Goal: Task Accomplishment & Management: Manage account settings

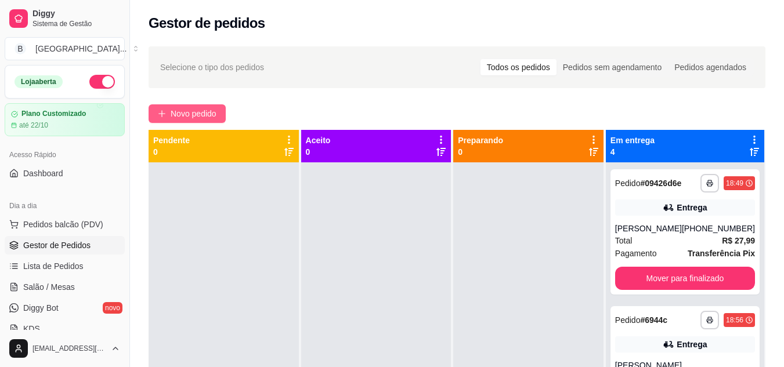
click at [213, 111] on span "Novo pedido" at bounding box center [194, 113] width 46 height 13
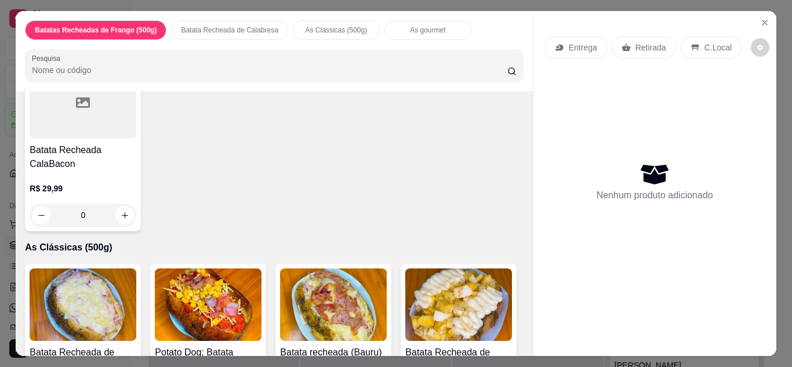
scroll to position [350, 0]
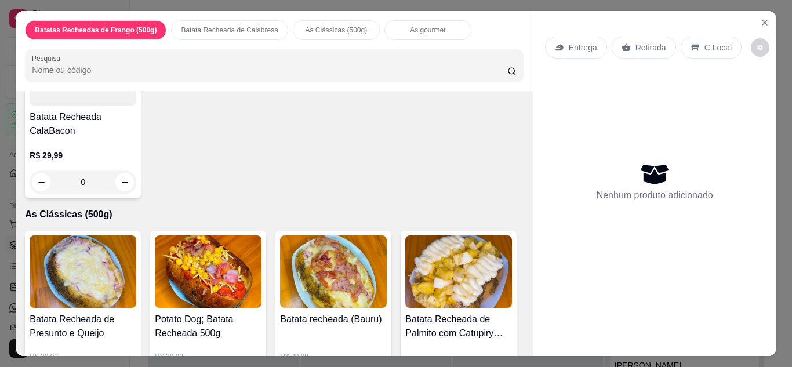
click at [61, 297] on img at bounding box center [83, 272] width 107 height 73
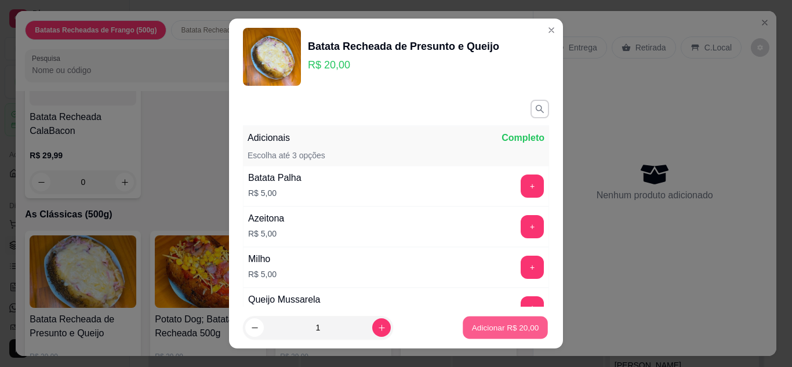
click at [486, 331] on p "Adicionar R$ 20,00" at bounding box center [505, 328] width 67 height 11
type input "1"
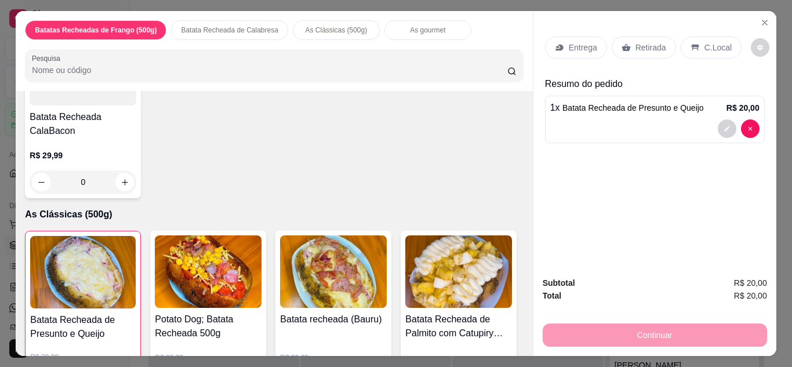
click at [229, 299] on img at bounding box center [208, 272] width 107 height 73
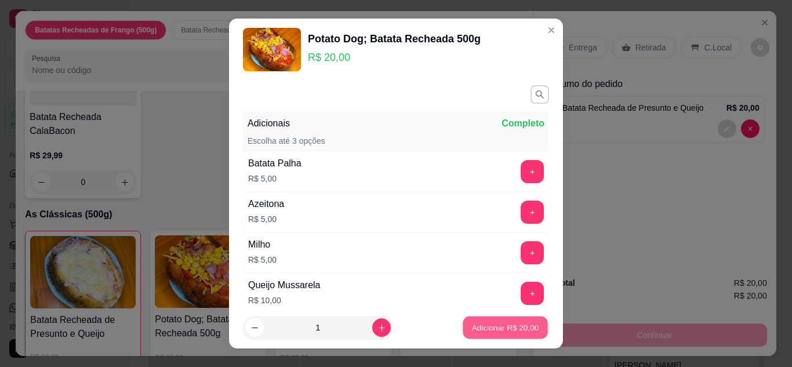
click at [501, 328] on p "Adicionar R$ 20,00" at bounding box center [505, 328] width 67 height 11
type input "1"
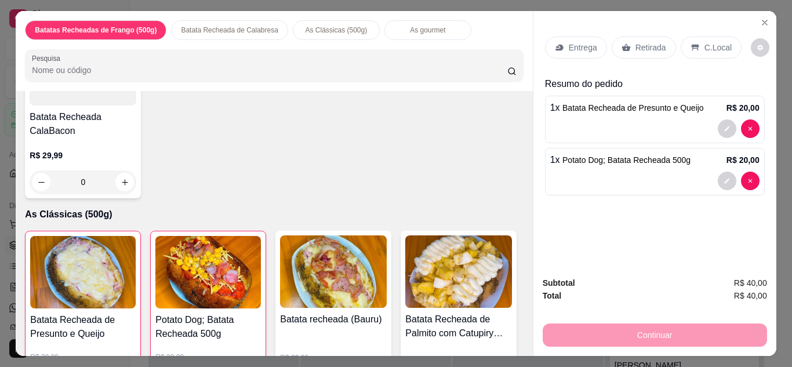
click at [573, 46] on p "Entrega" at bounding box center [583, 48] width 28 height 12
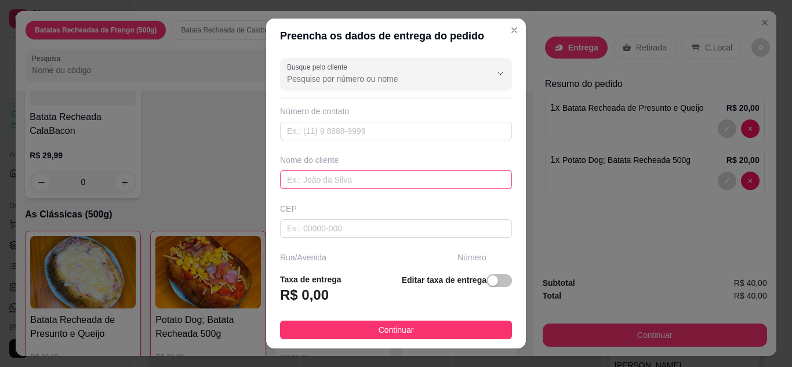
click at [400, 184] on input "text" at bounding box center [396, 180] width 232 height 19
type input "vitória"
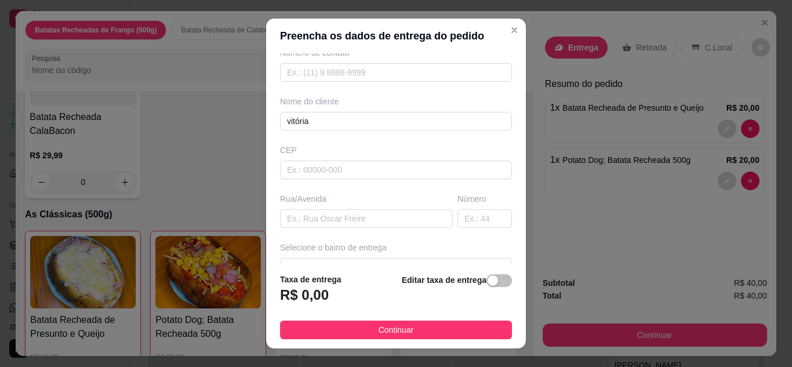
scroll to position [66, 0]
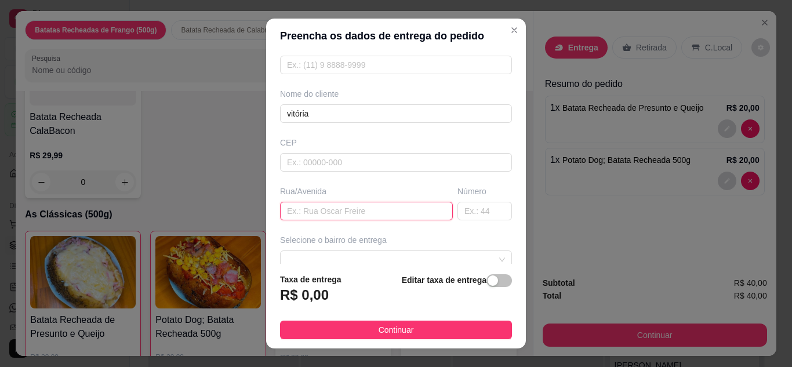
click at [367, 211] on input "text" at bounding box center [366, 211] width 173 height 19
type input "rua [PERSON_NAME]"
click at [462, 208] on input "text" at bounding box center [485, 211] width 55 height 19
type input "57"
click at [493, 279] on span "button" at bounding box center [500, 280] width 26 height 13
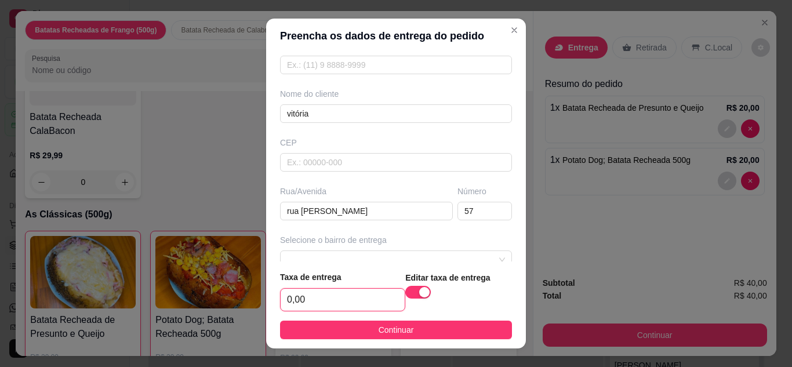
click at [343, 299] on input "0,00" at bounding box center [343, 300] width 124 height 22
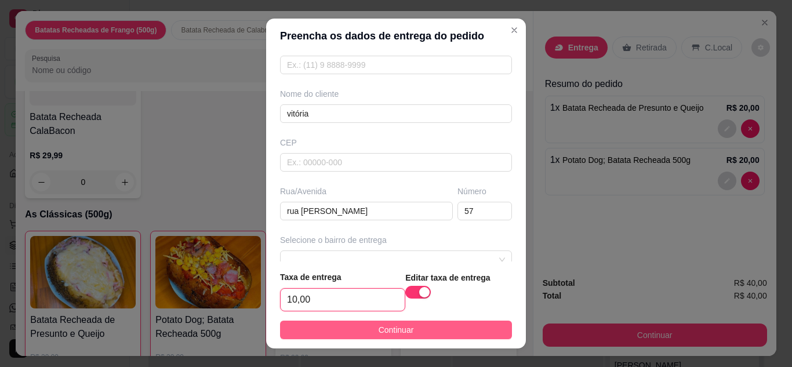
type input "10,00"
click at [355, 332] on button "Continuar" at bounding box center [396, 330] width 232 height 19
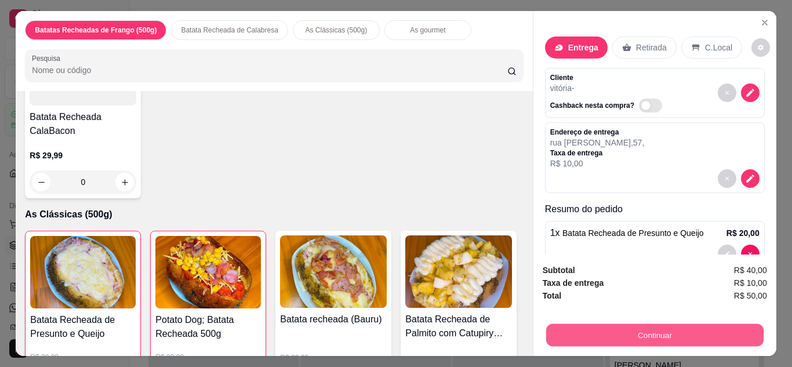
click at [562, 326] on button "Continuar" at bounding box center [655, 335] width 218 height 23
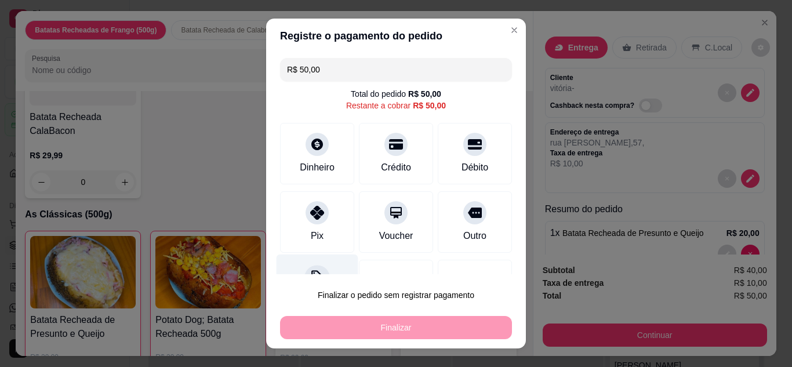
click at [298, 264] on div "Desconto" at bounding box center [318, 288] width 82 height 68
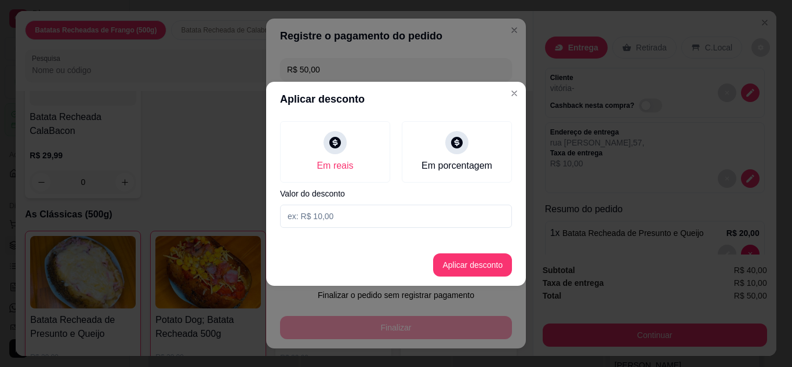
click at [368, 207] on input at bounding box center [396, 216] width 232 height 23
type input "5,00"
click at [473, 266] on button "Aplicar desconto" at bounding box center [473, 265] width 76 height 23
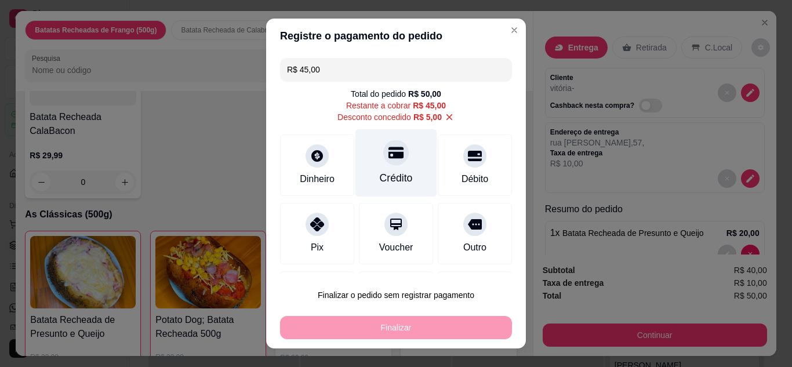
click at [397, 175] on div "Crédito" at bounding box center [396, 178] width 33 height 15
type input "R$ 0,00"
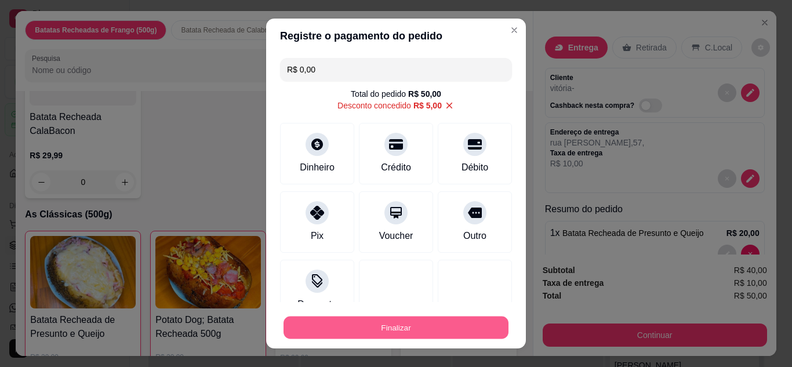
click at [381, 336] on button "Finalizar" at bounding box center [396, 328] width 225 height 23
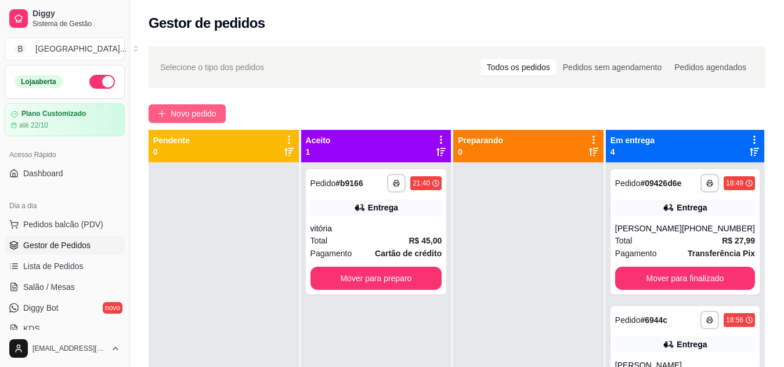
click at [174, 110] on span "Novo pedido" at bounding box center [194, 113] width 46 height 13
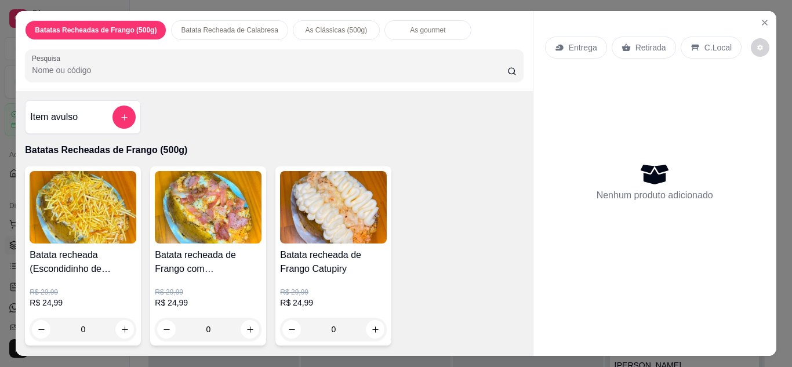
drag, startPoint x: 519, startPoint y: 118, endPoint x: 526, endPoint y: 124, distance: 9.0
click at [526, 124] on div "Item avulso Batatas Recheadas de Frango (500g) Batata recheada (Escondidinho de…" at bounding box center [274, 223] width 517 height 265
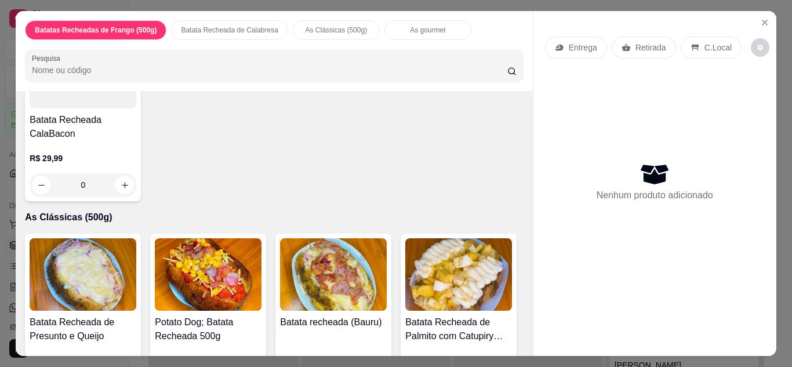
scroll to position [461, 0]
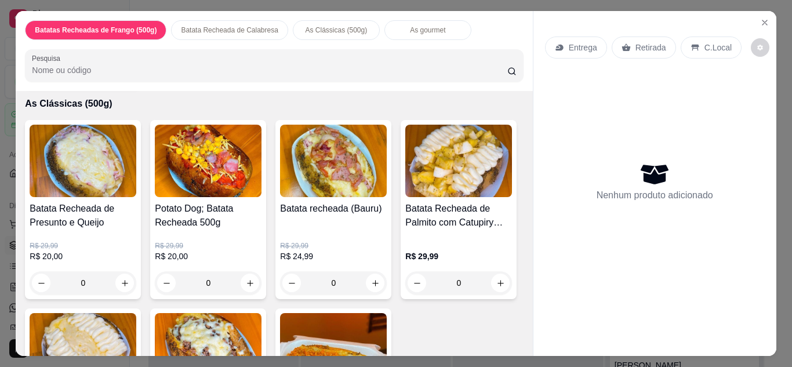
click at [64, 223] on h4 "Batata Recheada de Presunto e Queijo" at bounding box center [83, 216] width 107 height 28
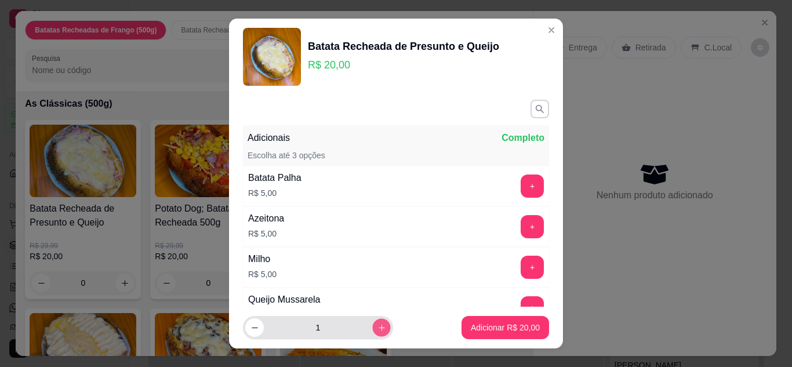
click at [378, 332] on icon "increase-product-quantity" at bounding box center [382, 328] width 9 height 9
type input "2"
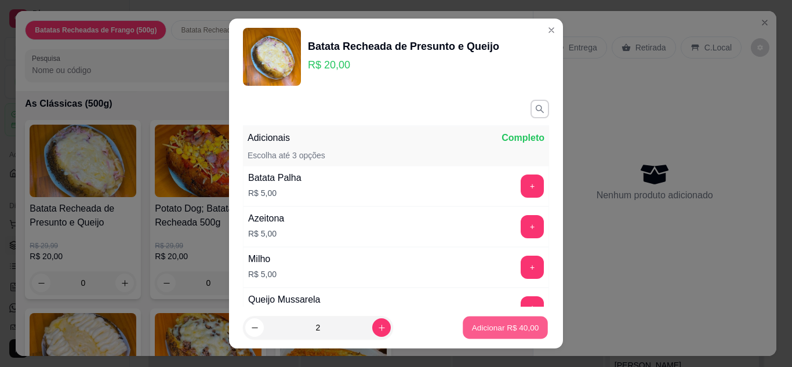
click at [482, 325] on p "Adicionar R$ 40,00" at bounding box center [505, 328] width 67 height 11
type input "2"
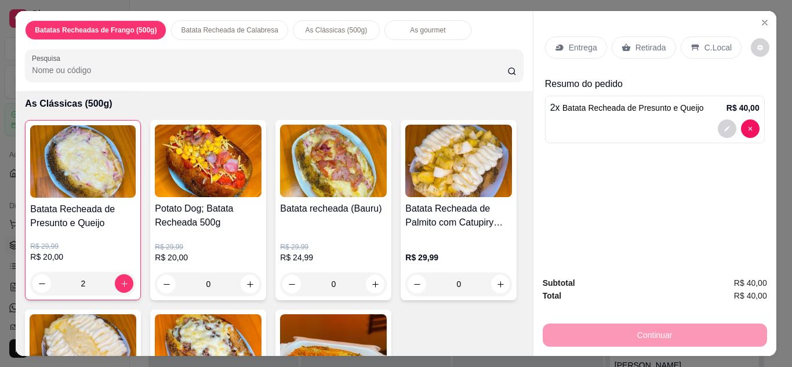
click at [569, 44] on p "Entrega" at bounding box center [583, 48] width 28 height 12
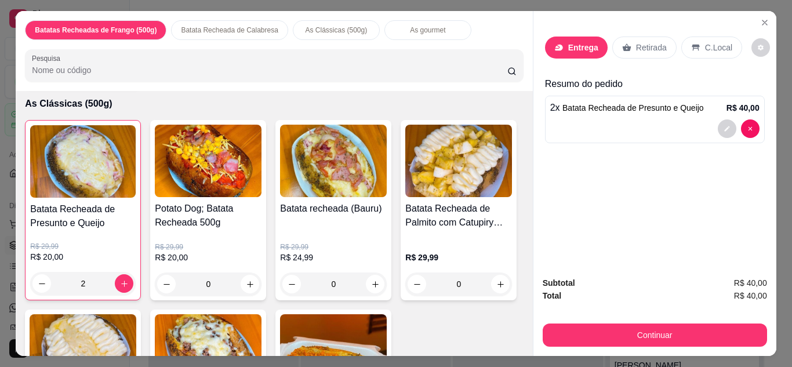
click at [393, 187] on input "text" at bounding box center [396, 180] width 232 height 19
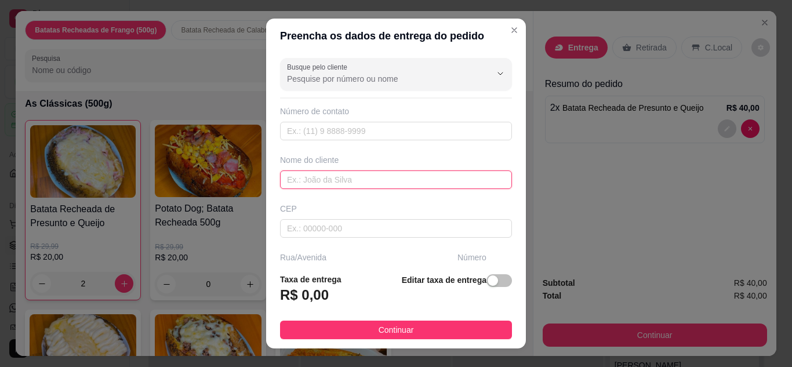
click at [363, 184] on input "text" at bounding box center [396, 180] width 232 height 19
type input "grecyellen"
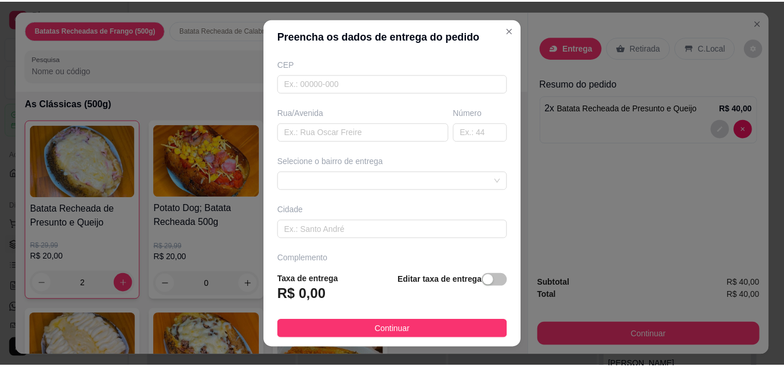
scroll to position [161, 0]
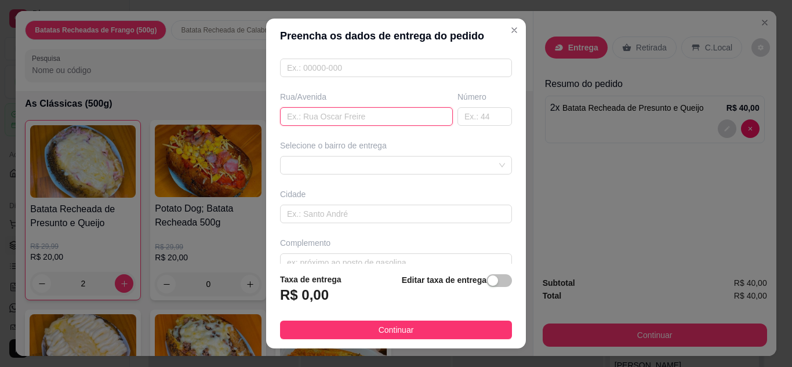
click at [352, 111] on input "text" at bounding box center [366, 116] width 173 height 19
type input "[PERSON_NAME]"
click at [484, 117] on input "text" at bounding box center [485, 116] width 55 height 19
type input "329"
click at [487, 283] on span "button" at bounding box center [500, 280] width 26 height 13
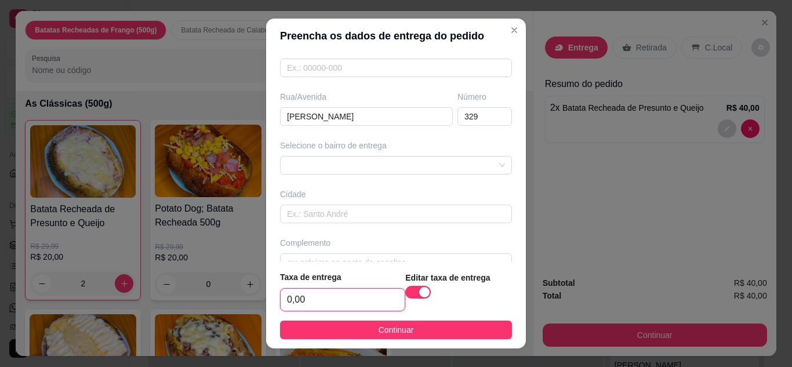
click at [344, 305] on input "0,00" at bounding box center [343, 300] width 124 height 22
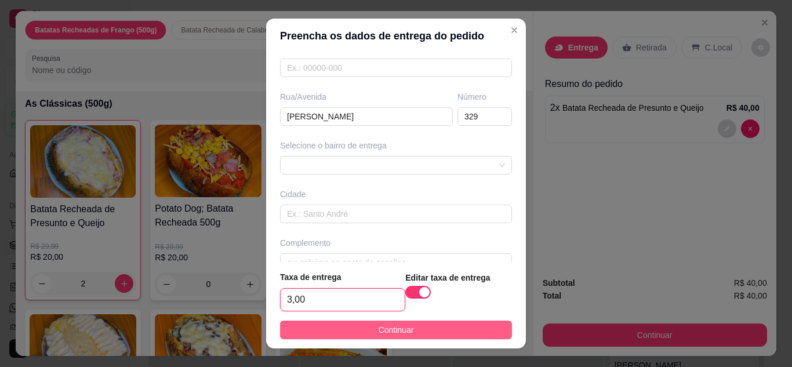
type input "3,00"
click at [359, 330] on button "Continuar" at bounding box center [396, 330] width 232 height 19
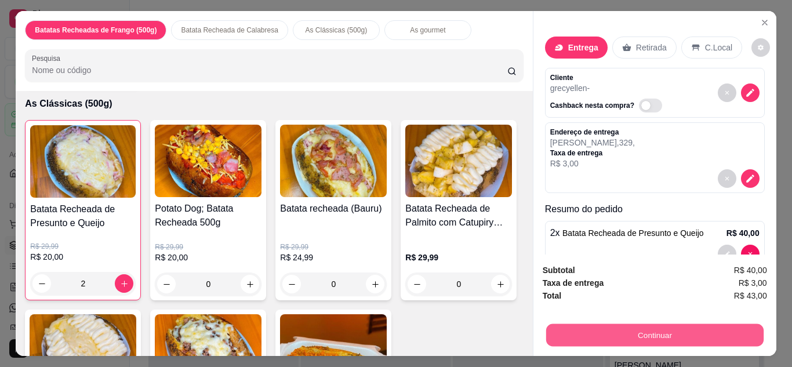
click at [580, 331] on button "Continuar" at bounding box center [655, 335] width 218 height 23
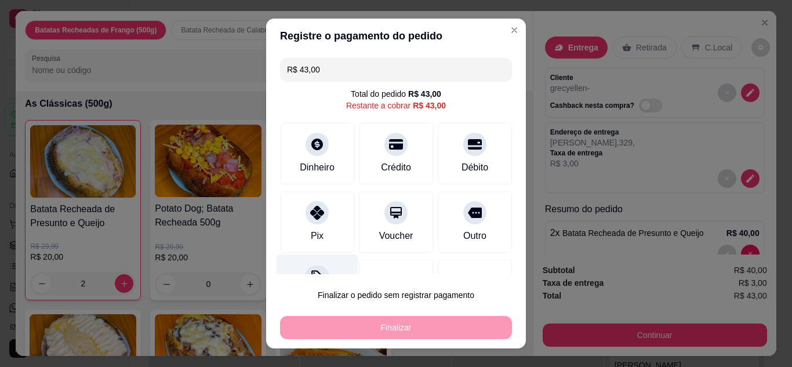
click at [306, 269] on div at bounding box center [318, 278] width 26 height 26
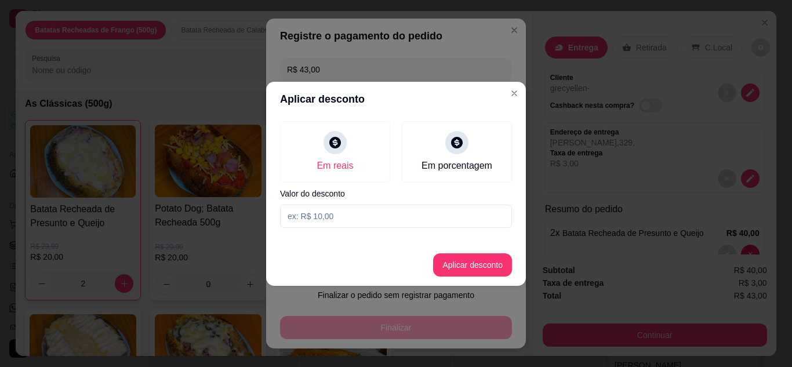
click at [343, 212] on input at bounding box center [396, 216] width 232 height 23
type input "5,00"
click at [454, 259] on button "Aplicar desconto" at bounding box center [473, 265] width 76 height 23
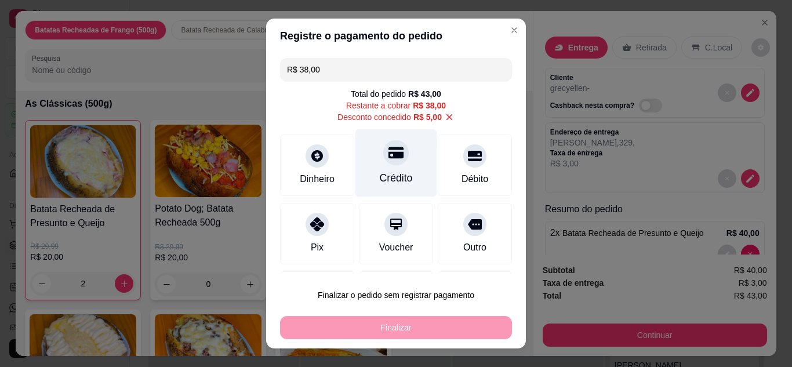
click at [381, 191] on div "Crédito" at bounding box center [397, 163] width 82 height 68
type input "R$ 0,00"
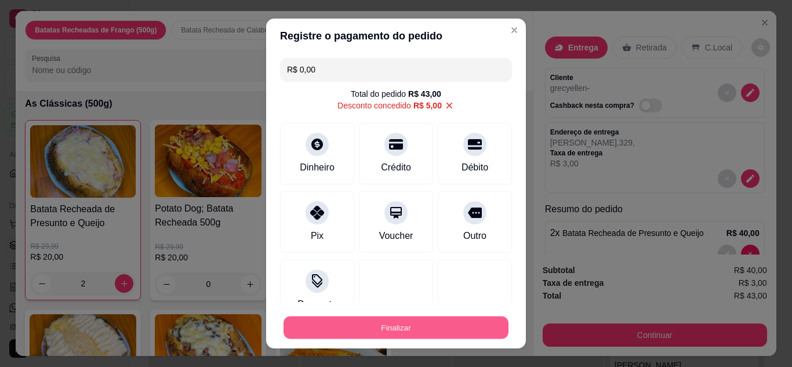
click at [386, 326] on button "Finalizar" at bounding box center [396, 328] width 225 height 23
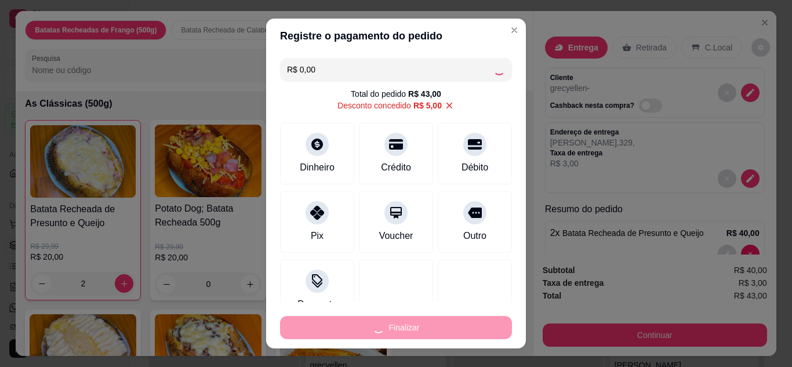
type input "0"
type input "-R$ 43,00"
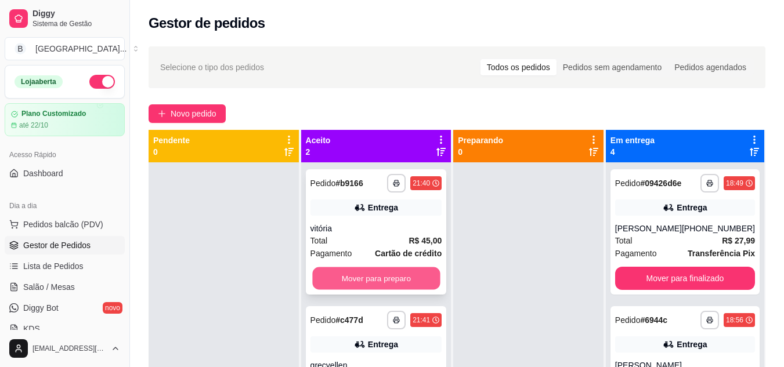
click at [381, 285] on button "Mover para preparo" at bounding box center [376, 278] width 128 height 23
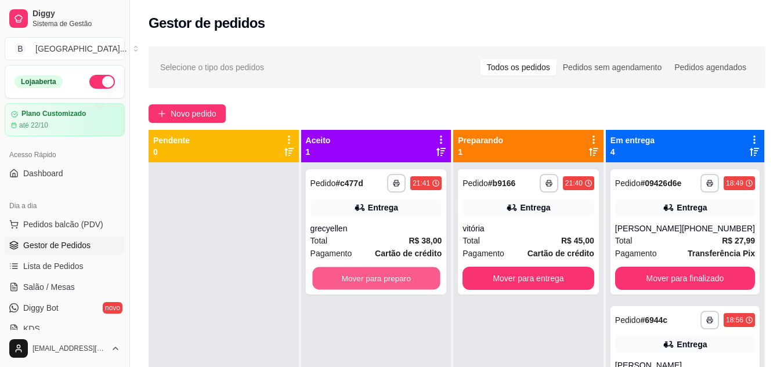
click at [381, 285] on button "Mover para preparo" at bounding box center [376, 278] width 128 height 23
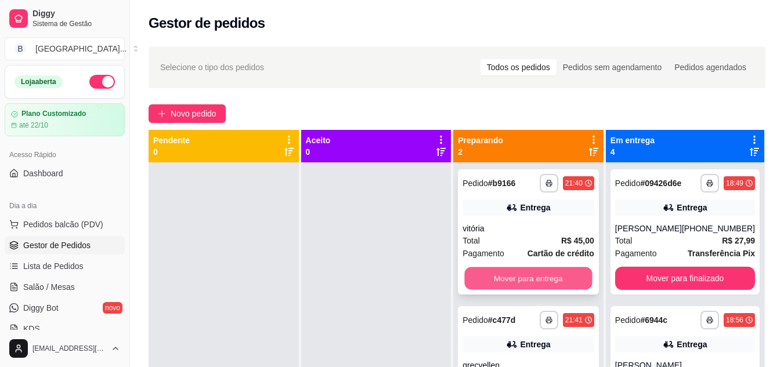
click at [490, 276] on button "Mover para entrega" at bounding box center [529, 278] width 128 height 23
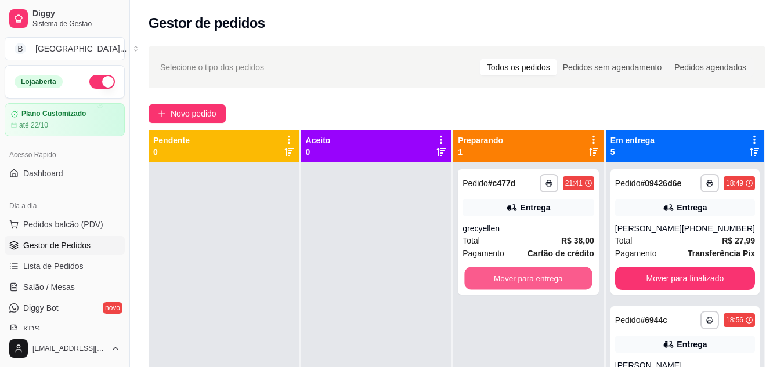
click at [490, 276] on button "Mover para entrega" at bounding box center [529, 278] width 128 height 23
